Goal: Transaction & Acquisition: Purchase product/service

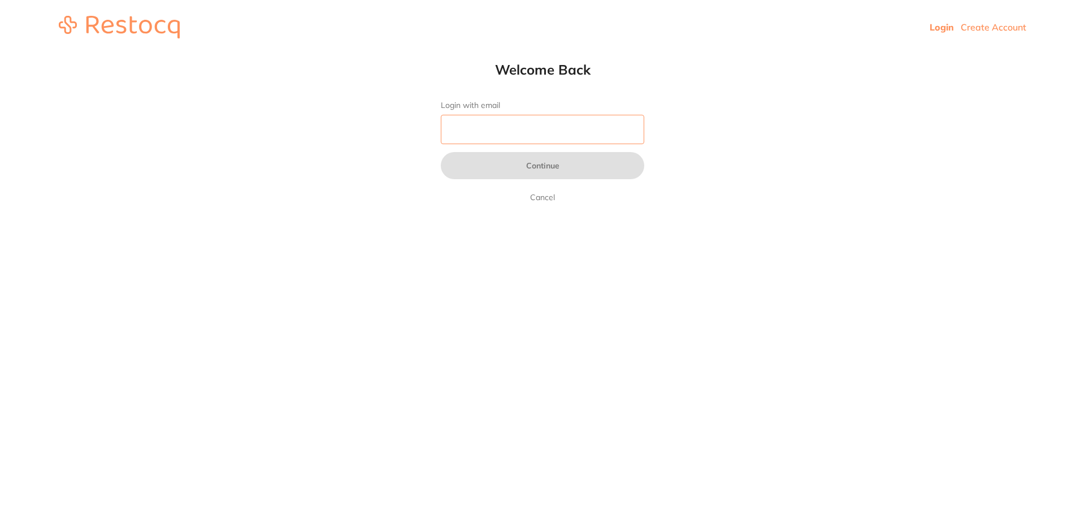
click at [483, 132] on input "Login with email" at bounding box center [542, 129] width 203 height 29
type input "[EMAIL_ADDRESS][DOMAIN_NAME]"
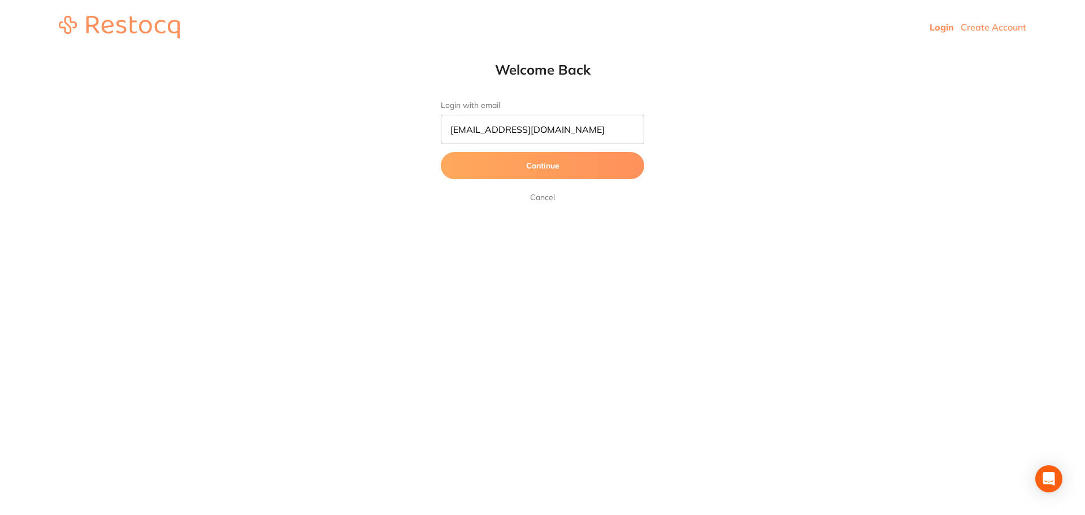
click at [514, 162] on button "Continue" at bounding box center [542, 165] width 203 height 27
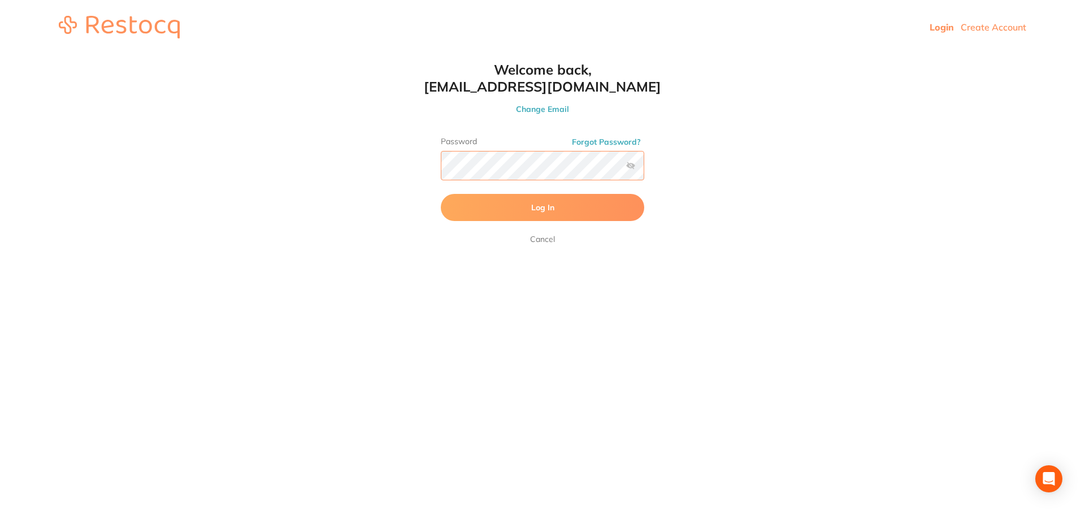
click at [441, 194] on button "Log In" at bounding box center [542, 207] width 203 height 27
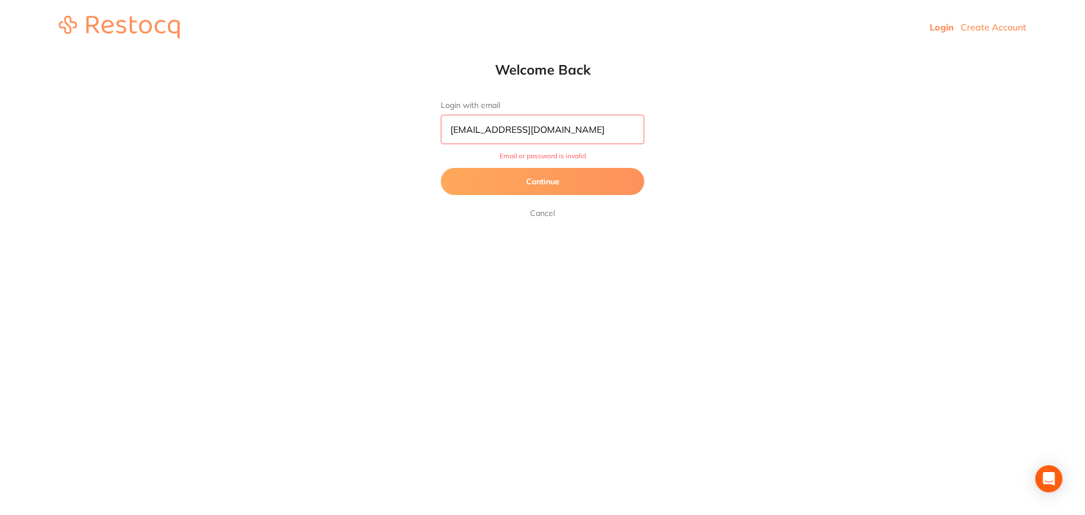
click at [562, 185] on button "Continue" at bounding box center [542, 181] width 203 height 27
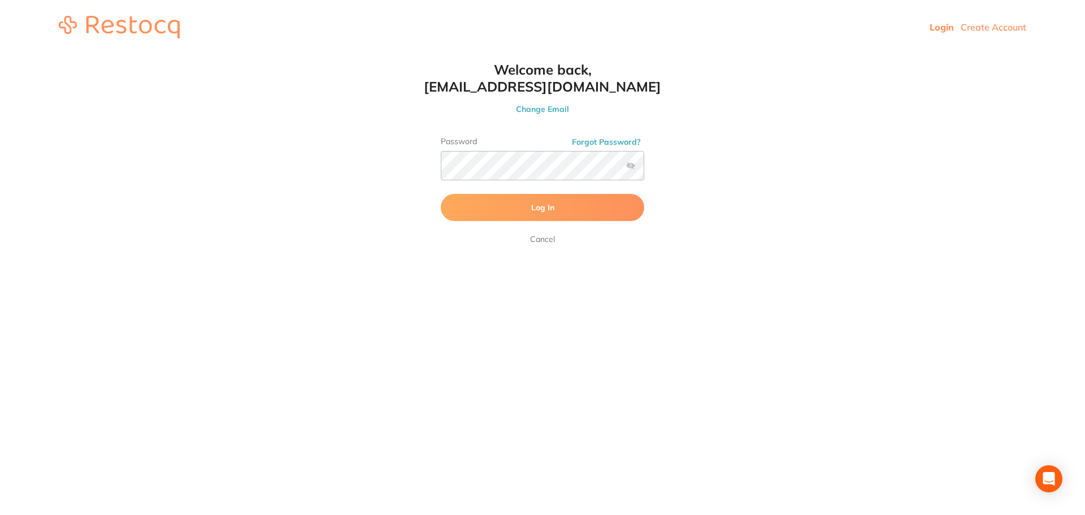
click at [630, 161] on label at bounding box center [630, 165] width 9 height 9
click at [644, 169] on input "checkbox" at bounding box center [644, 169] width 0 height 0
click at [441, 194] on button "Log In" at bounding box center [542, 207] width 203 height 27
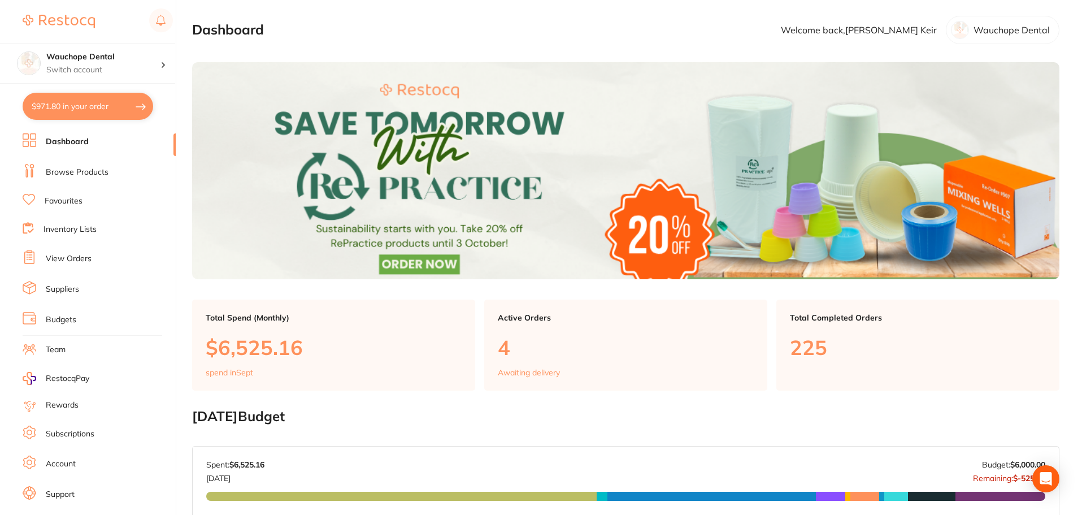
click at [83, 168] on link "Browse Products" at bounding box center [77, 172] width 63 height 11
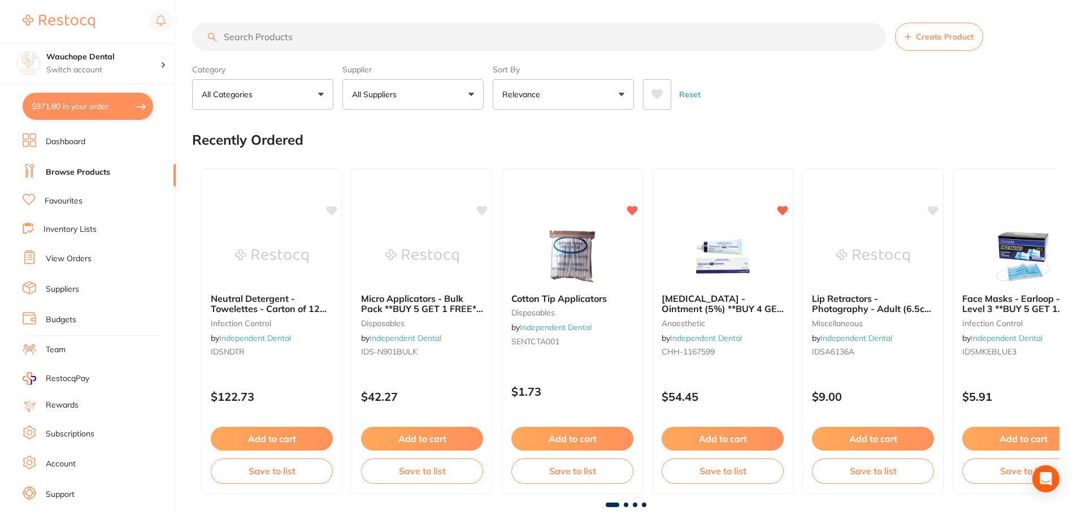
click at [250, 35] on input "search" at bounding box center [539, 37] width 694 height 28
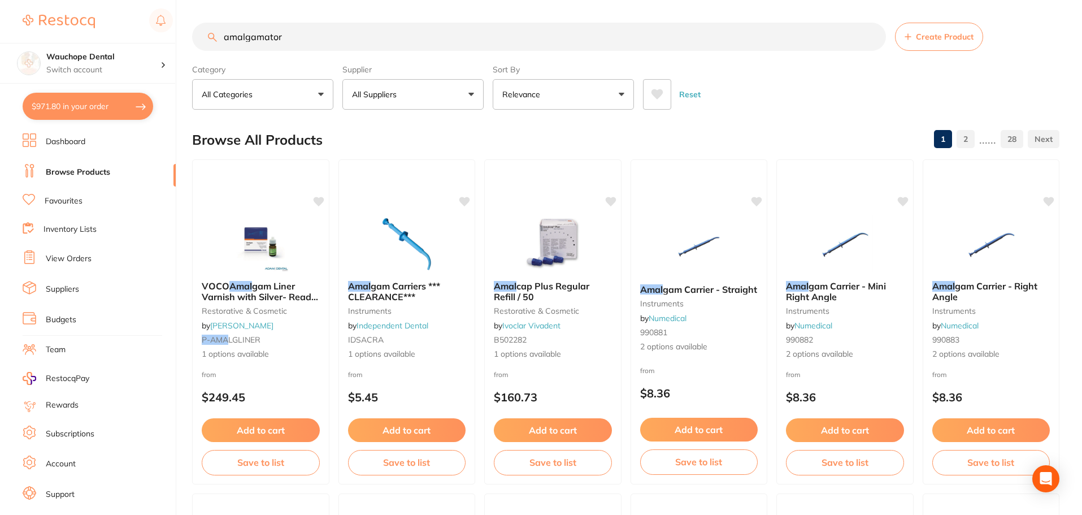
type input "amalgamator"
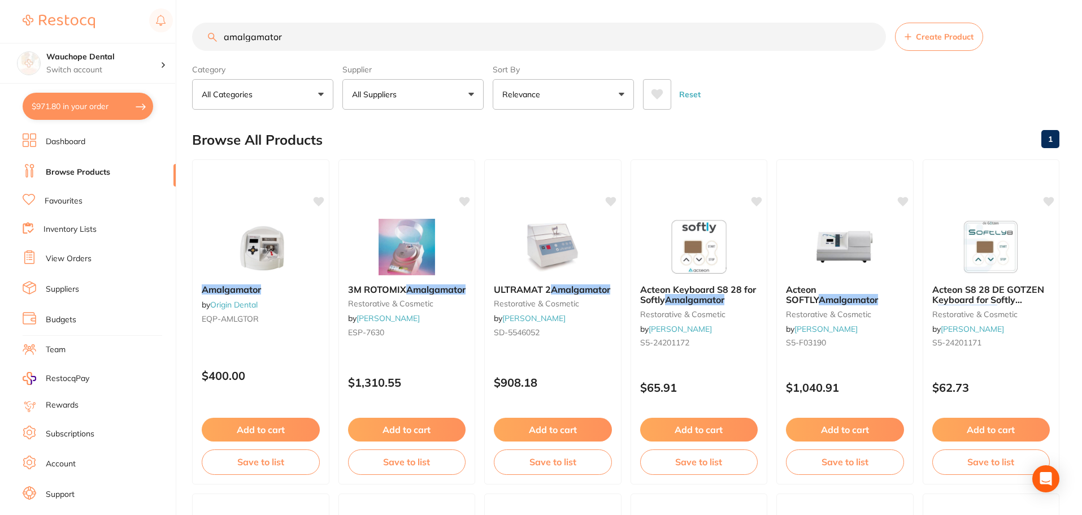
click at [372, 98] on p "All Suppliers" at bounding box center [376, 94] width 49 height 11
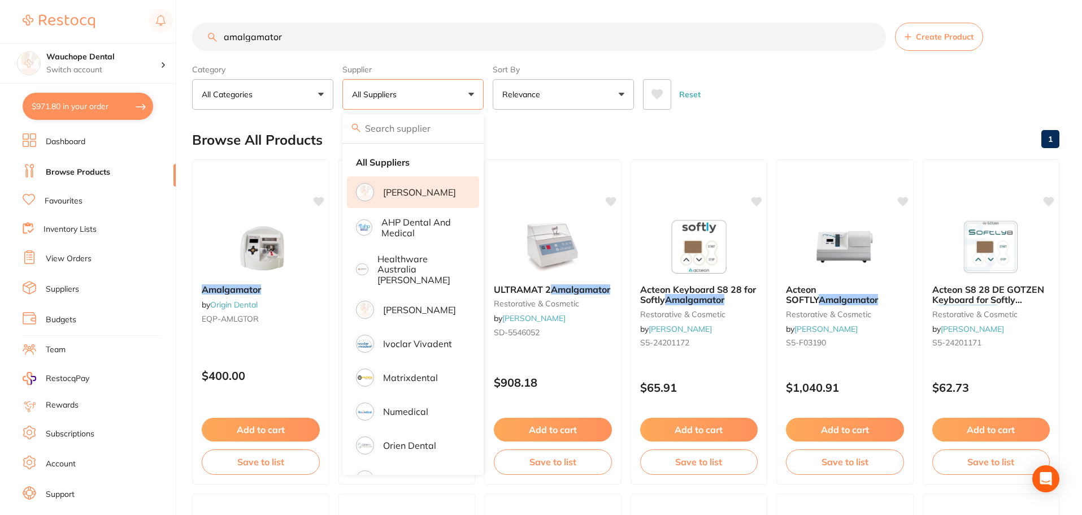
click at [414, 196] on p "[PERSON_NAME]" at bounding box center [419, 192] width 73 height 10
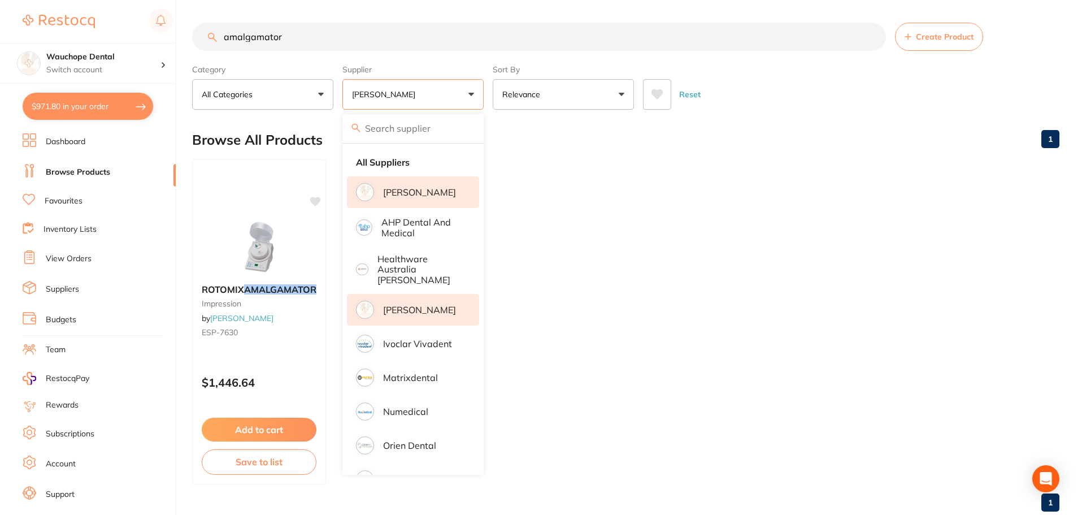
click at [417, 305] on p "[PERSON_NAME]" at bounding box center [419, 310] width 73 height 10
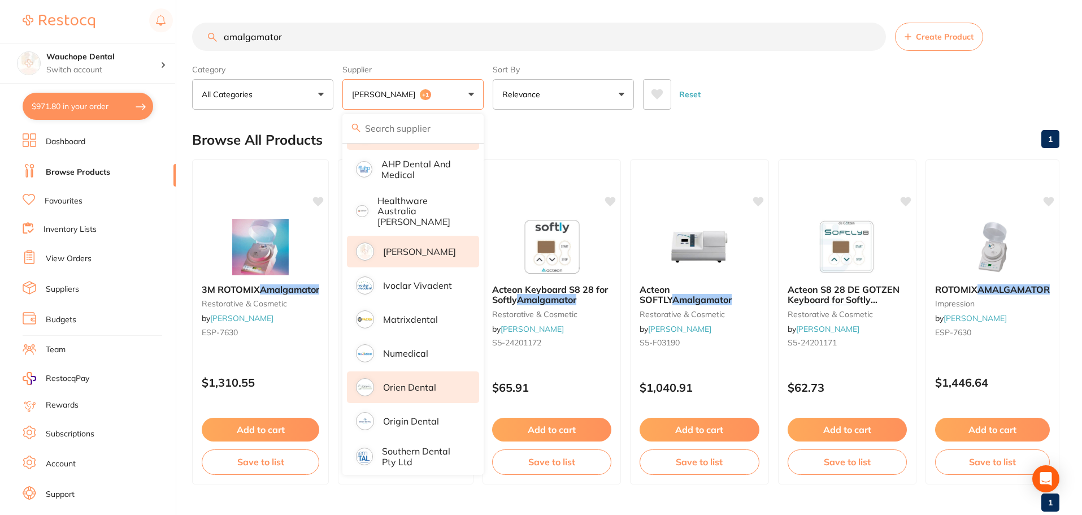
scroll to position [59, 0]
click at [598, 128] on div "Browse All Products 1" at bounding box center [626, 140] width 868 height 38
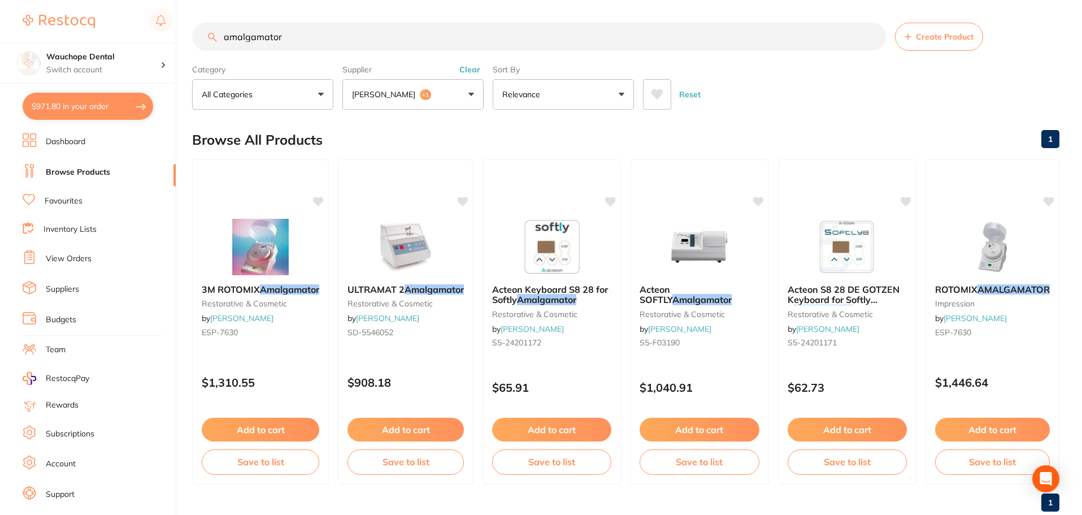
click at [463, 86] on button "[PERSON_NAME] +1" at bounding box center [413, 94] width 141 height 31
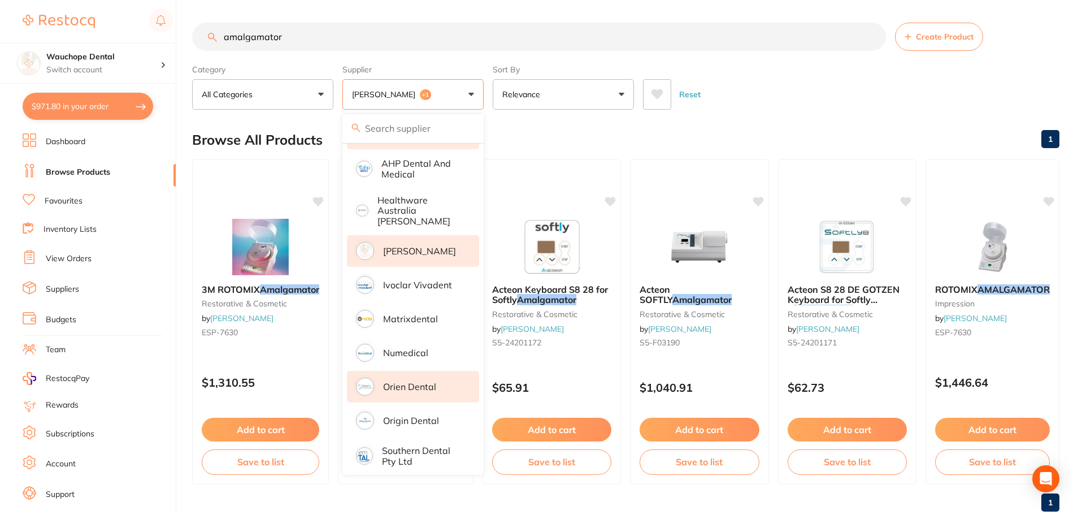
scroll to position [28, 0]
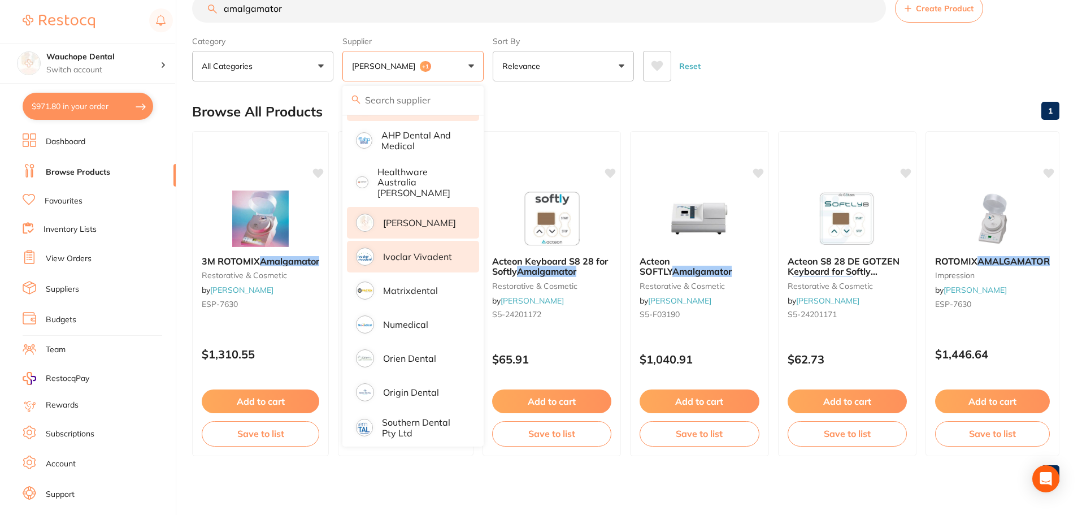
click at [419, 253] on p "Ivoclar Vivadent" at bounding box center [417, 257] width 69 height 10
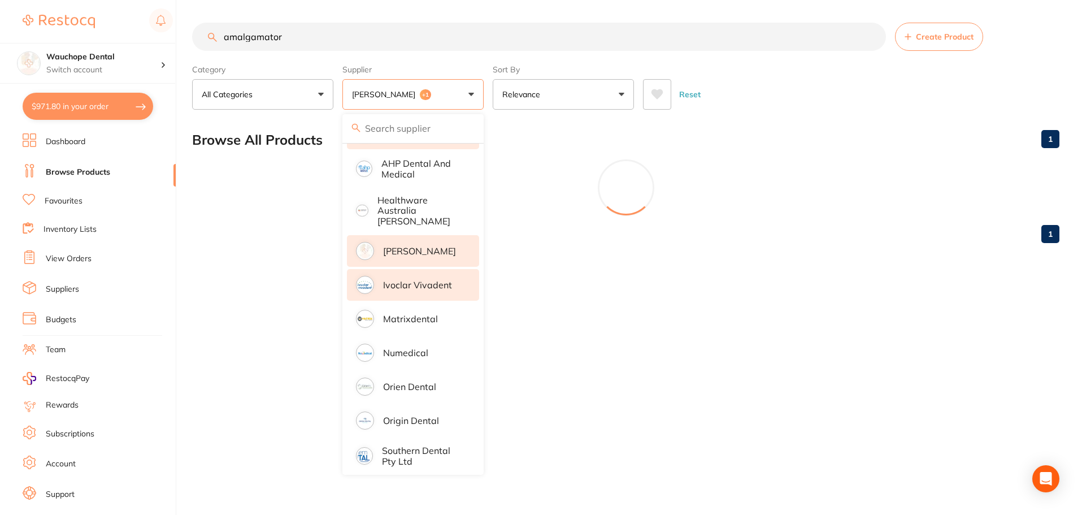
scroll to position [0, 0]
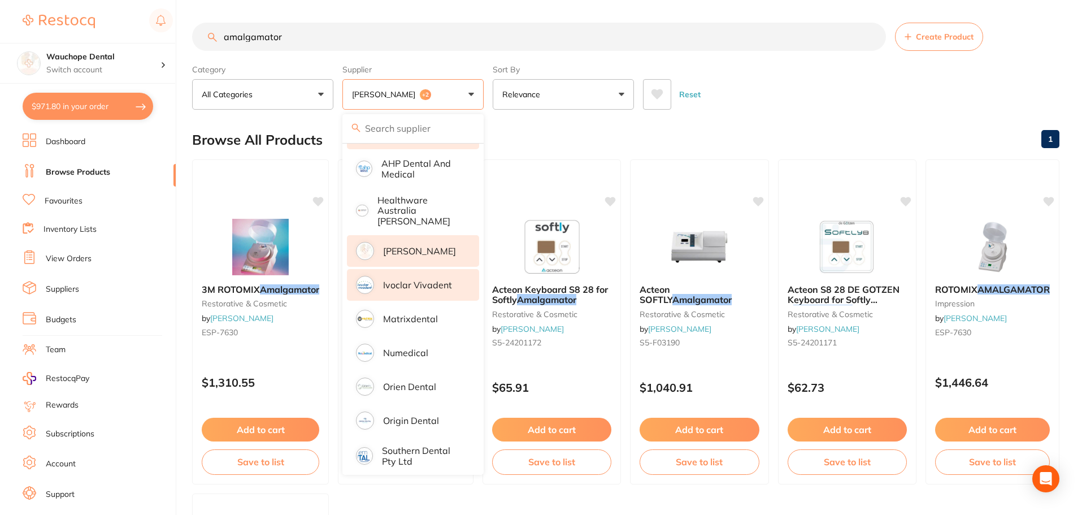
click at [540, 143] on div "Browse All Products 1" at bounding box center [626, 140] width 868 height 38
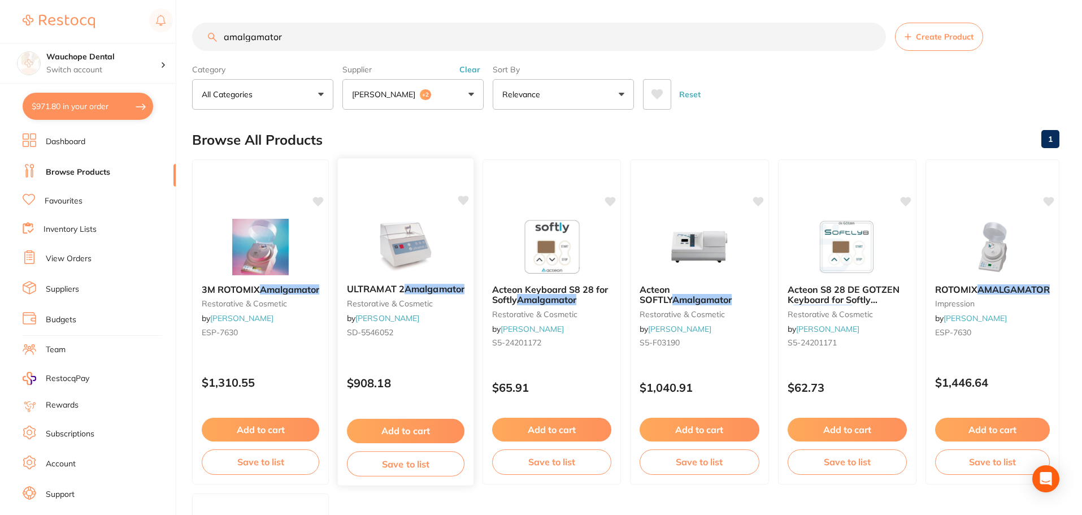
click at [417, 260] on img at bounding box center [406, 246] width 74 height 57
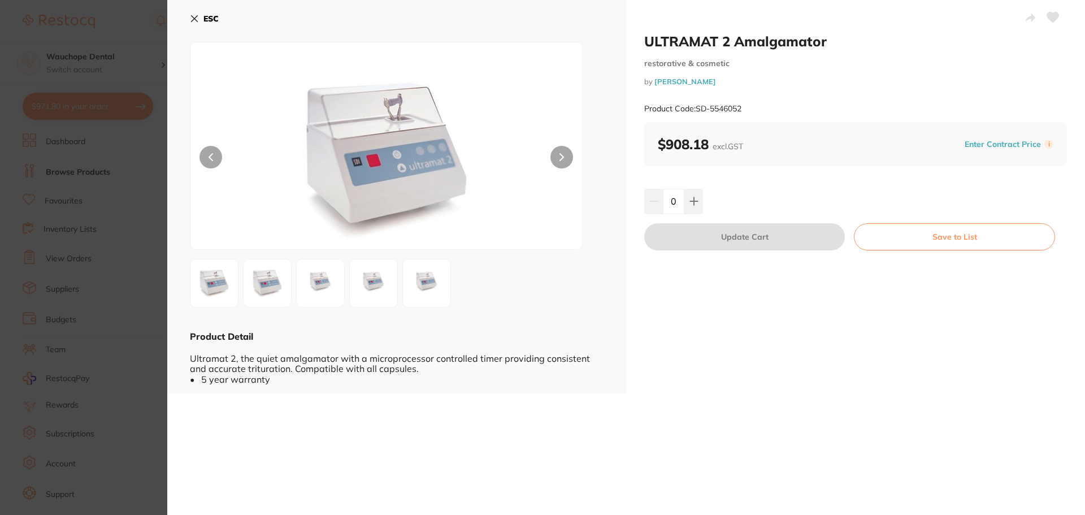
click at [197, 21] on icon at bounding box center [195, 19] width 6 height 6
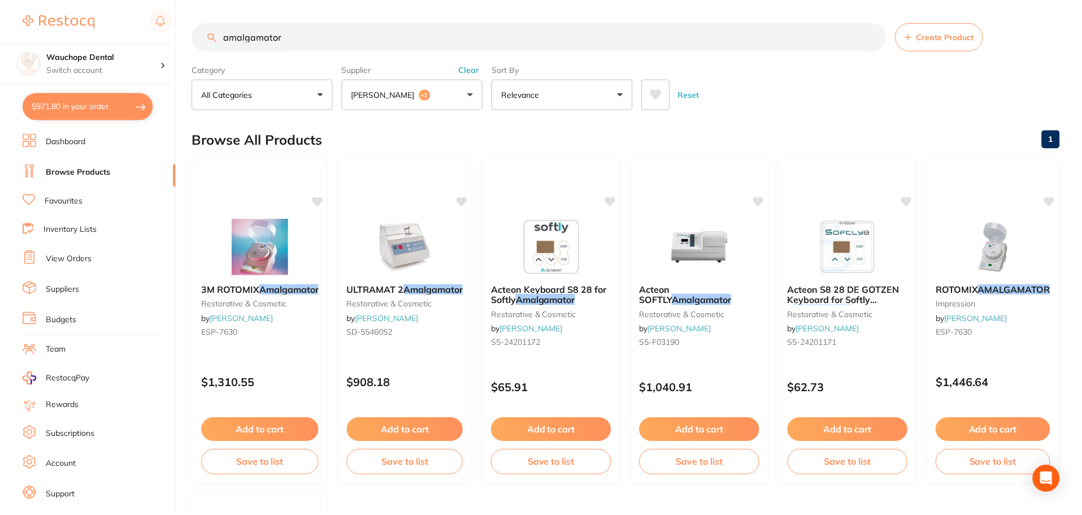
scroll to position [1, 0]
